Goal: Task Accomplishment & Management: Manage account settings

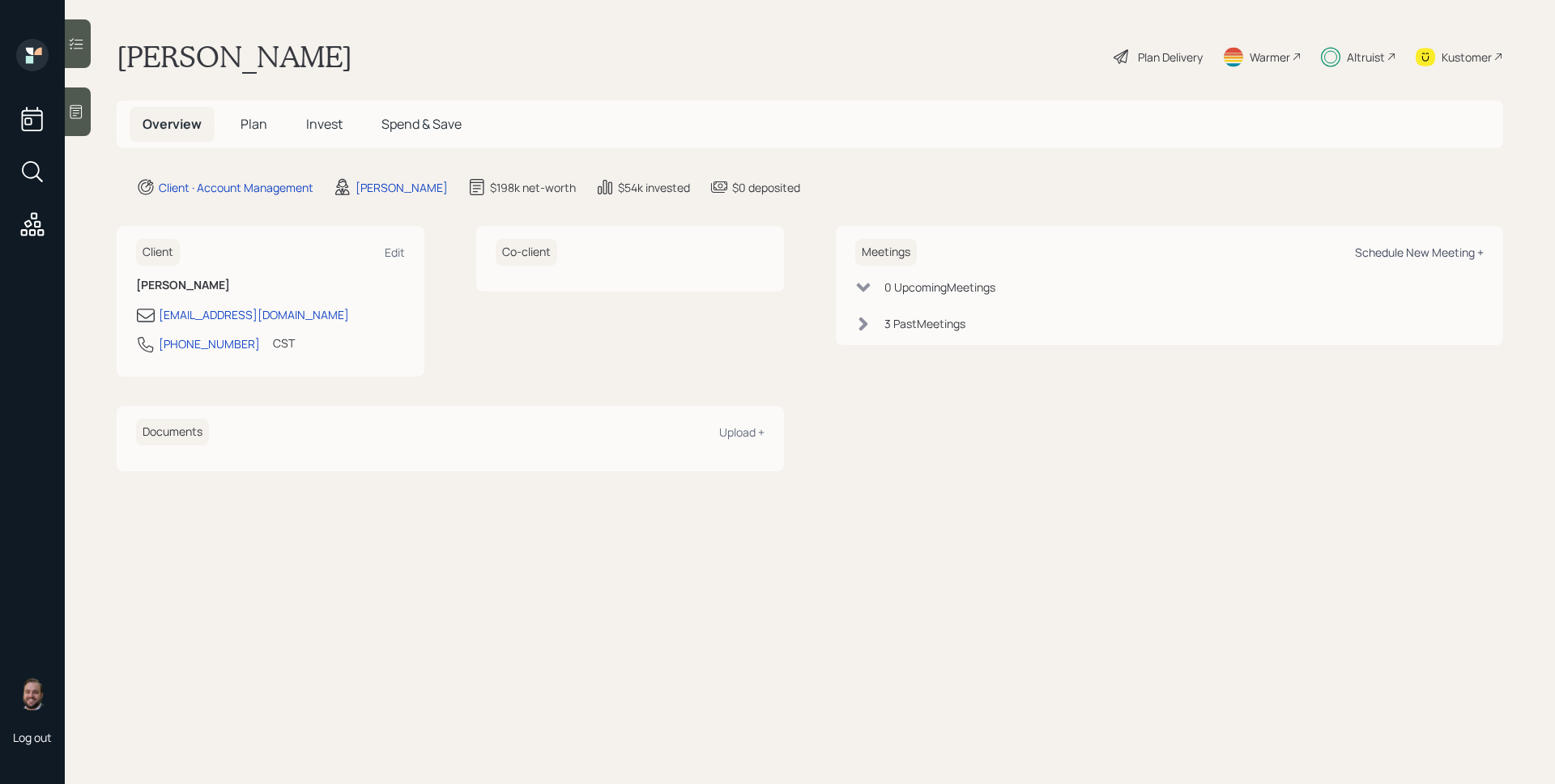
click at [1381, 253] on div "Schedule New Meeting +" at bounding box center [1418, 251] width 128 height 15
select select "d946c976-65aa-4529-ac9d-02c4f1114fc0"
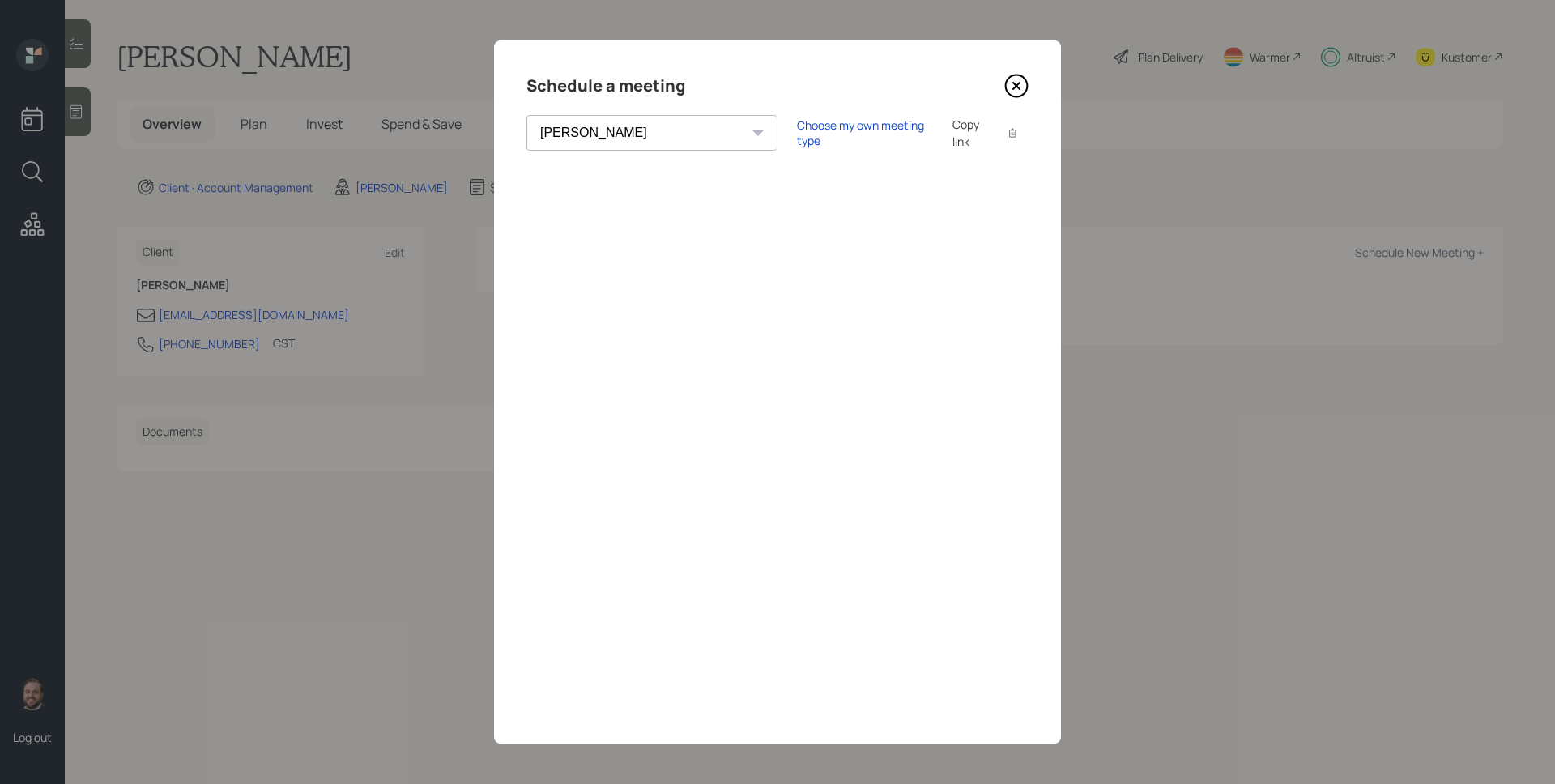
click at [1003, 85] on div "Schedule a meeting" at bounding box center [777, 85] width 502 height 26
click at [1012, 86] on icon at bounding box center [1016, 85] width 24 height 24
